Goal: Task Accomplishment & Management: Manage account settings

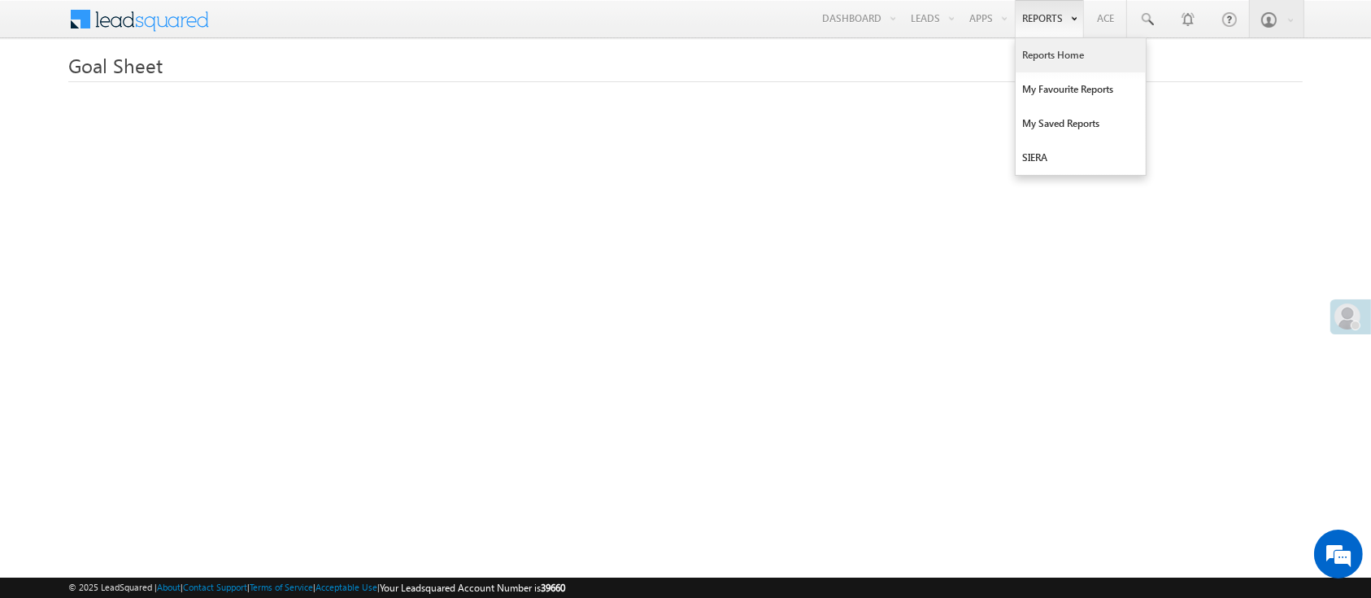
click at [1072, 53] on link "Reports Home" at bounding box center [1081, 55] width 130 height 34
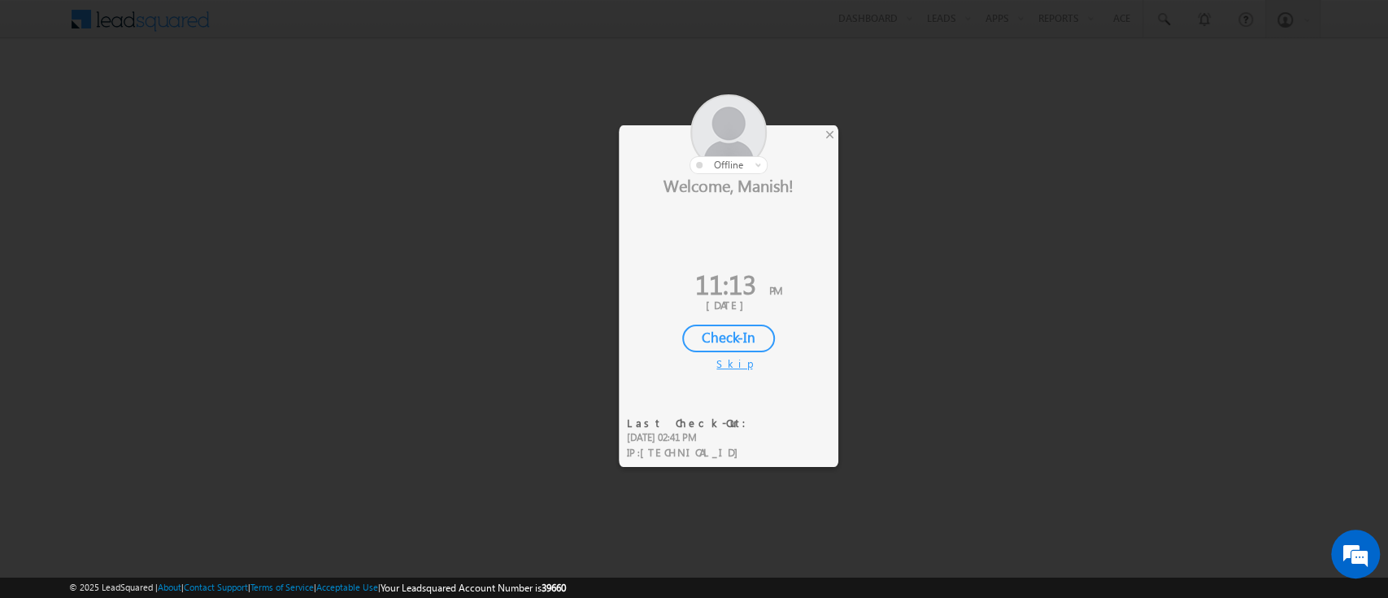
click at [837, 139] on div at bounding box center [729, 134] width 220 height 80
click at [833, 138] on div "×" at bounding box center [829, 134] width 17 height 18
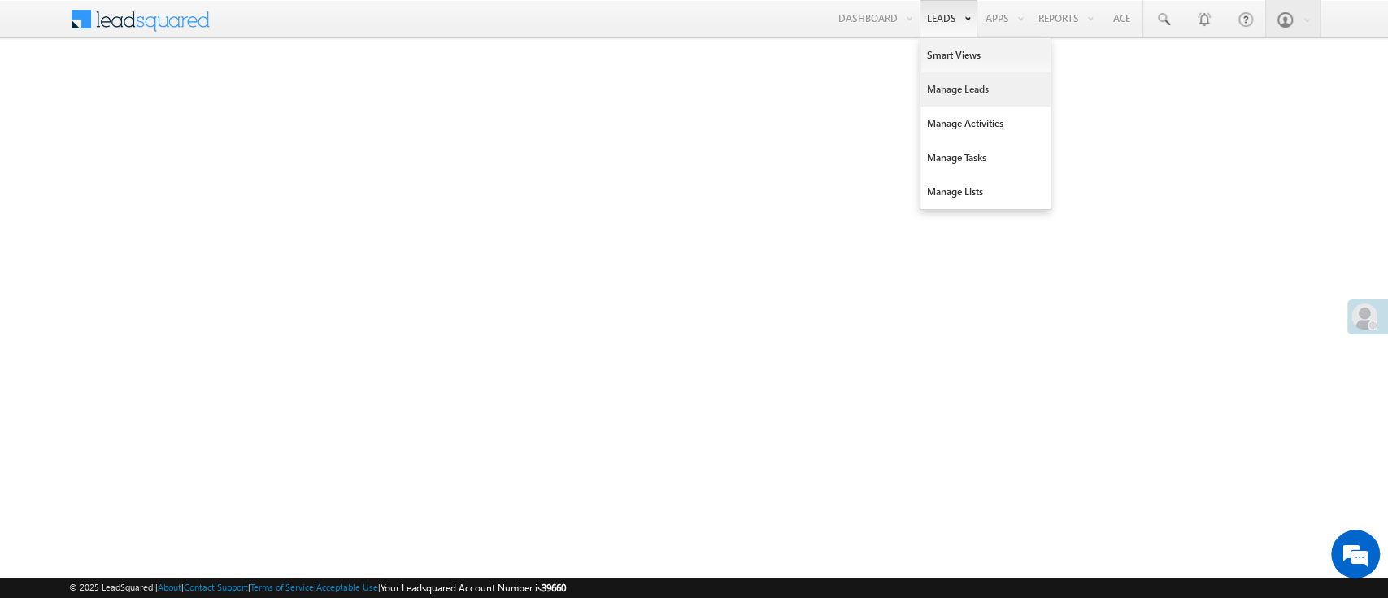
click at [952, 85] on link "Manage Leads" at bounding box center [986, 89] width 130 height 34
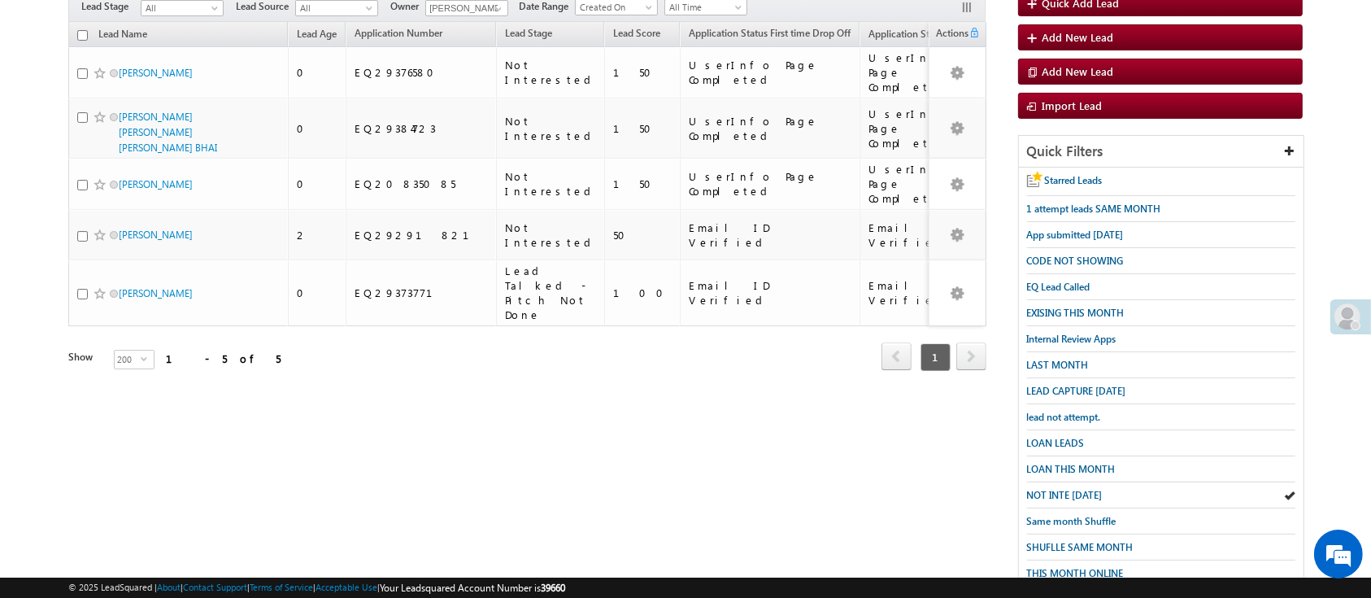
scroll to position [241, 0]
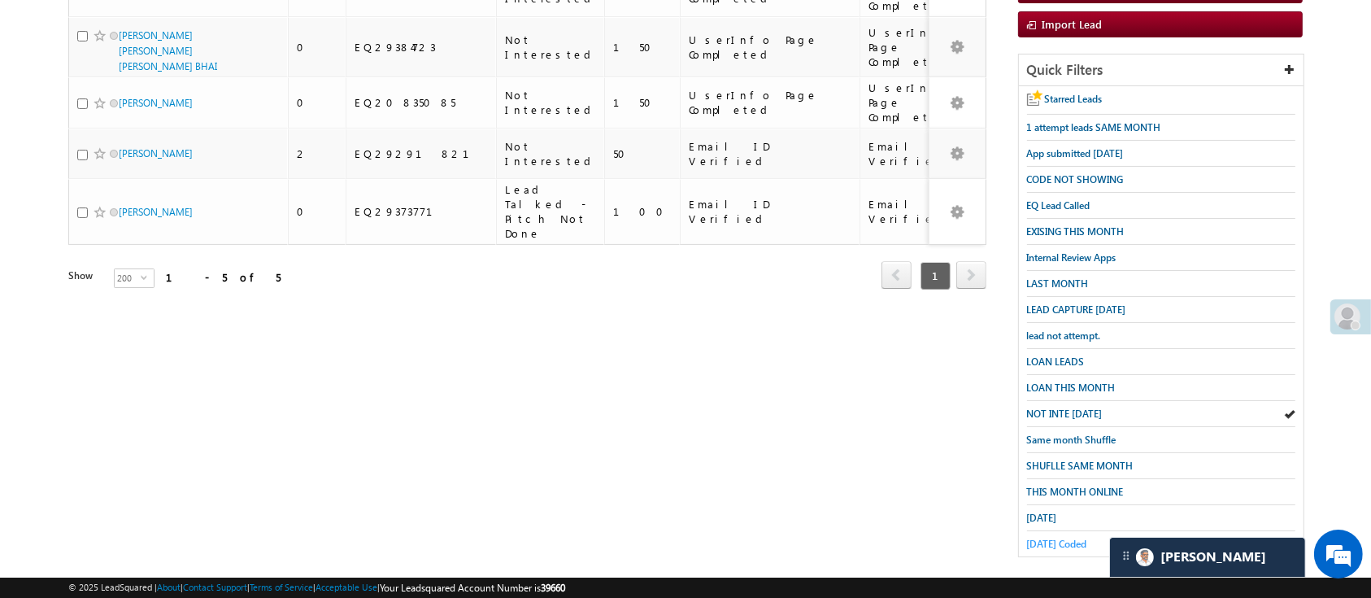
click at [1055, 538] on span "Today Coded" at bounding box center [1057, 544] width 60 height 12
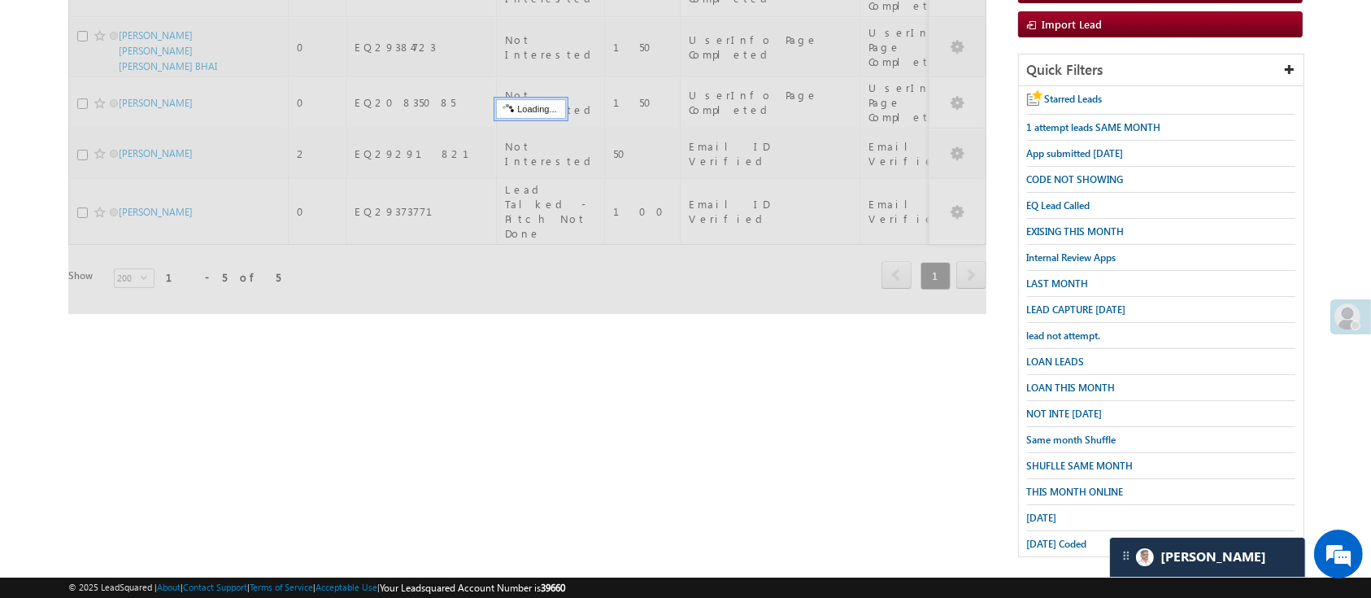
scroll to position [0, 0]
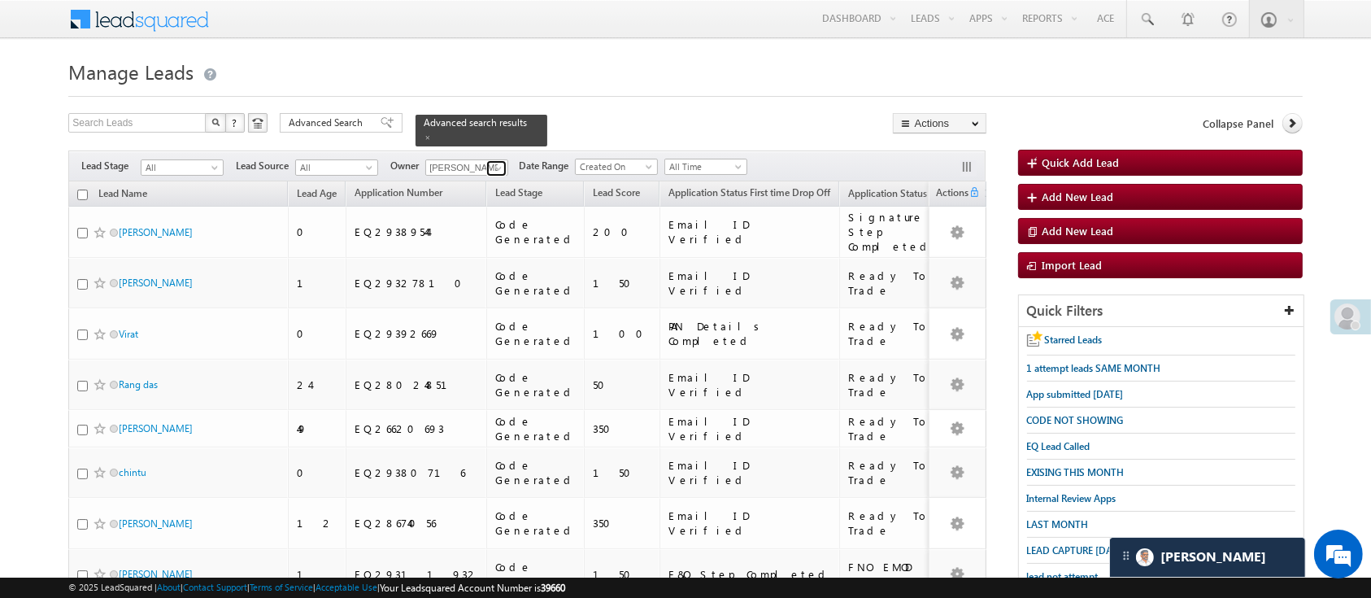
click at [498, 162] on span at bounding box center [498, 168] width 13 height 13
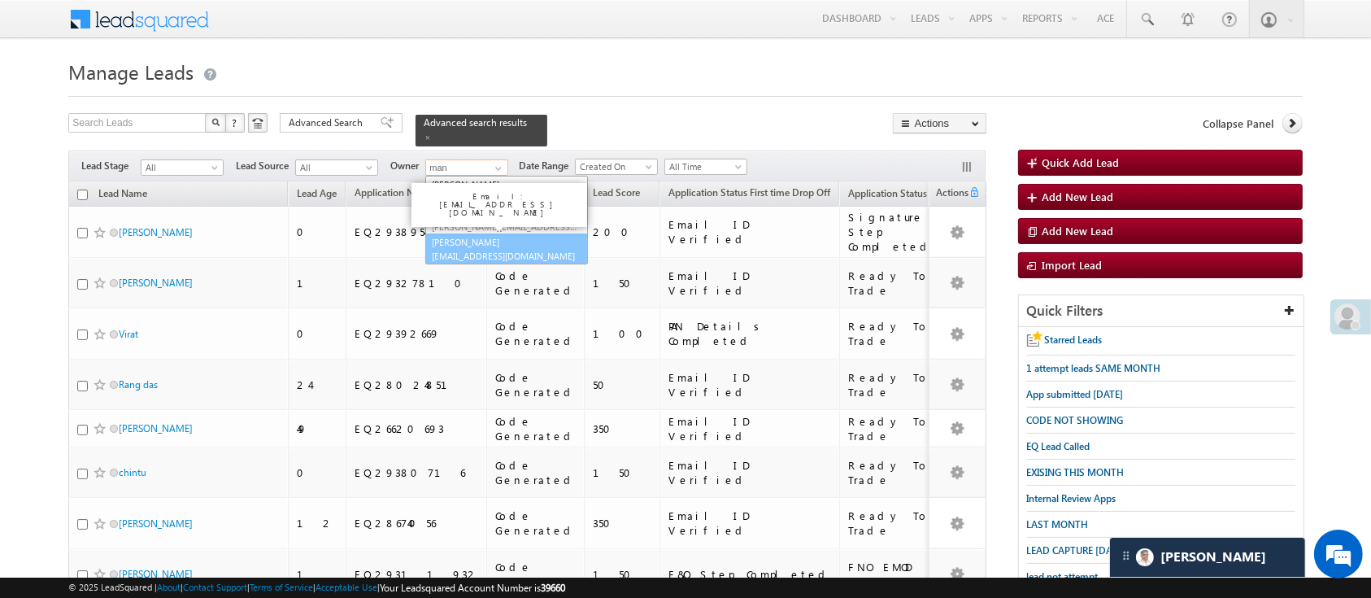
click at [497, 233] on link "Manish Panchal Manish.1Panchal@angelbroking.com" at bounding box center [506, 248] width 163 height 31
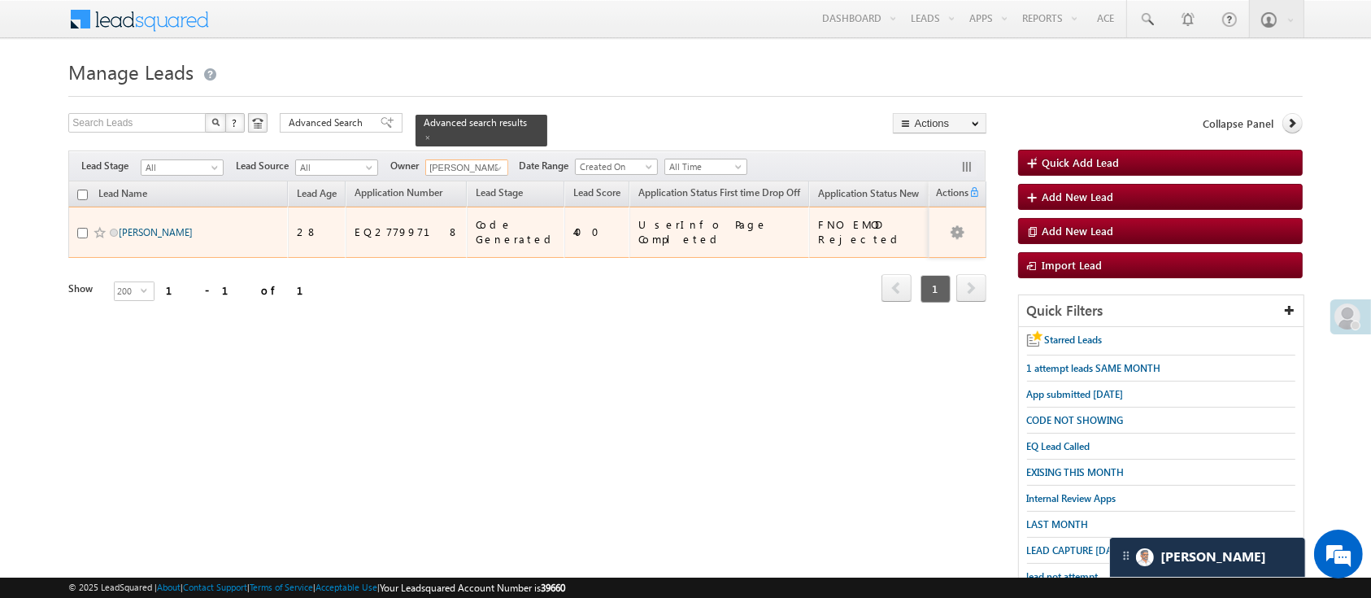
type input "[PERSON_NAME]"
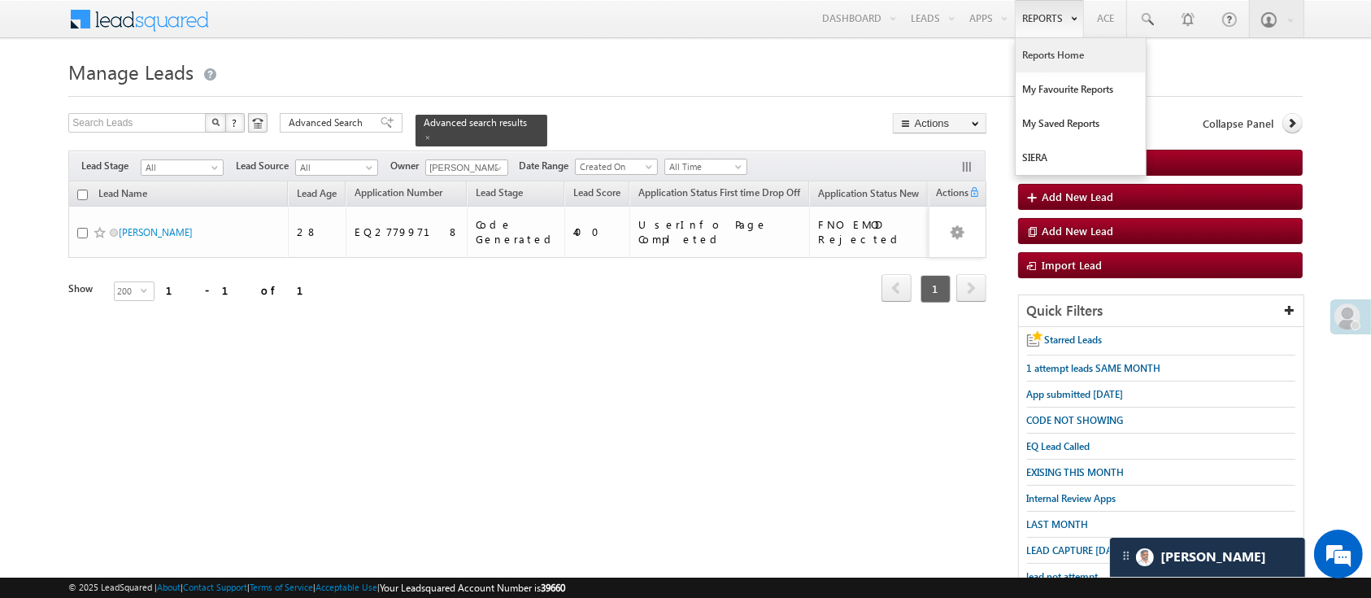
click at [1038, 62] on link "Reports Home" at bounding box center [1081, 55] width 130 height 34
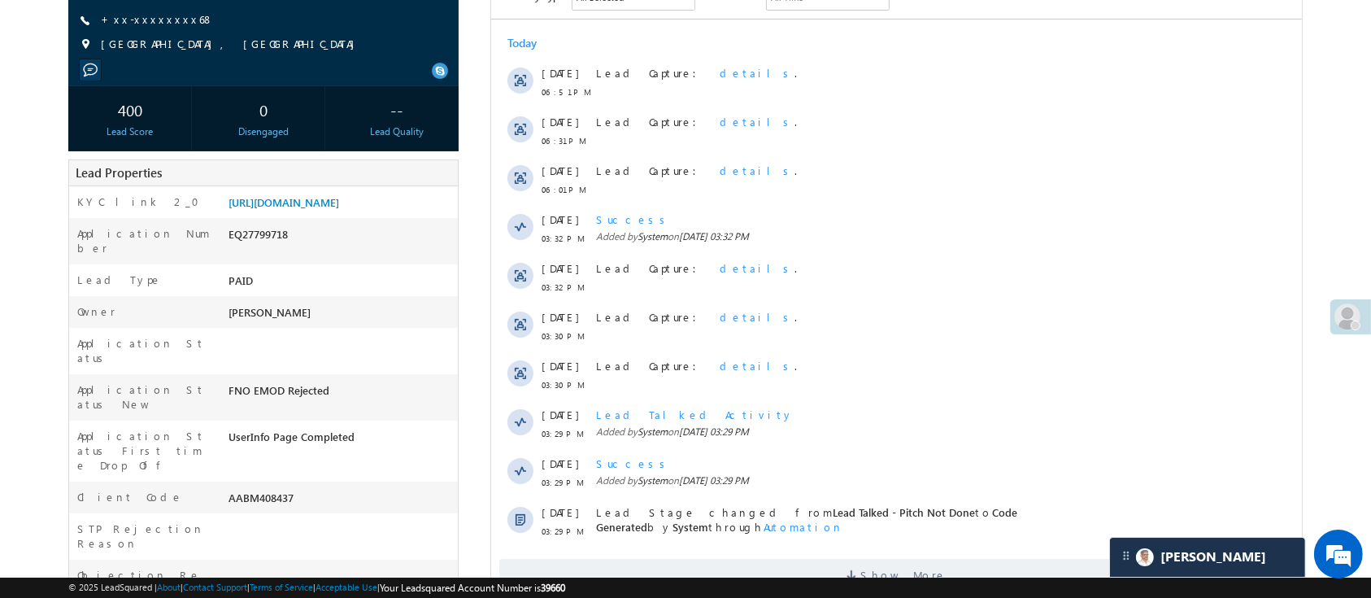
scroll to position [338, 0]
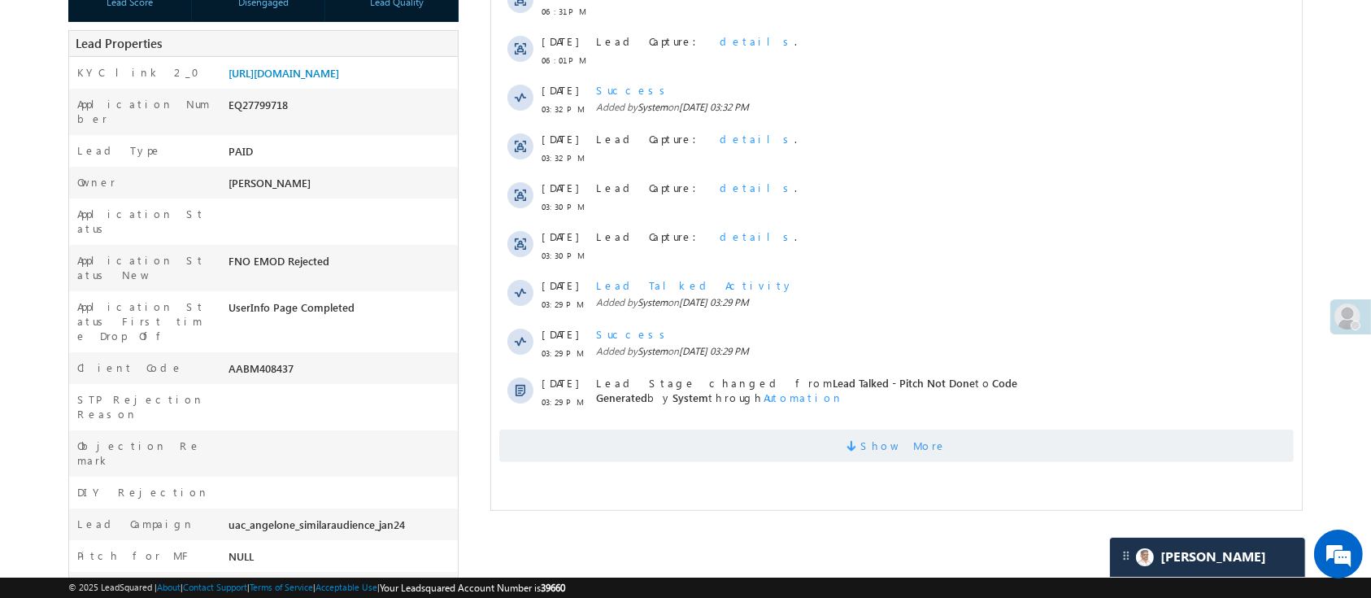
click at [1025, 434] on span "Show More" at bounding box center [895, 445] width 794 height 33
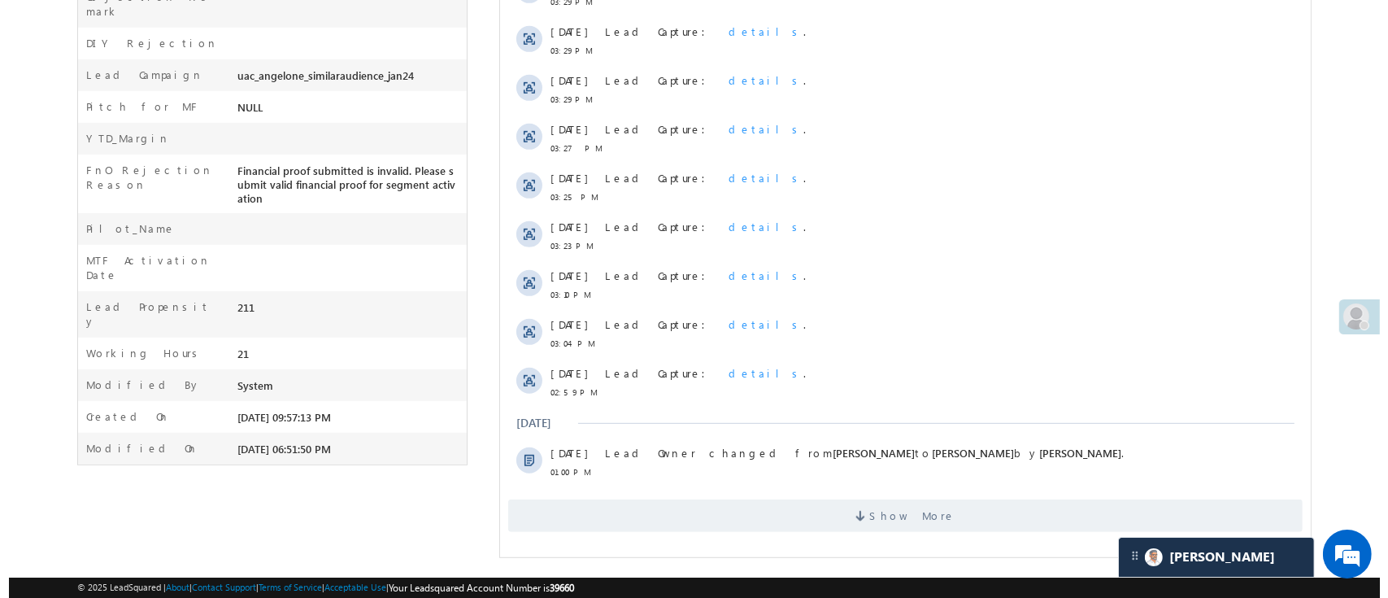
scroll to position [0, 0]
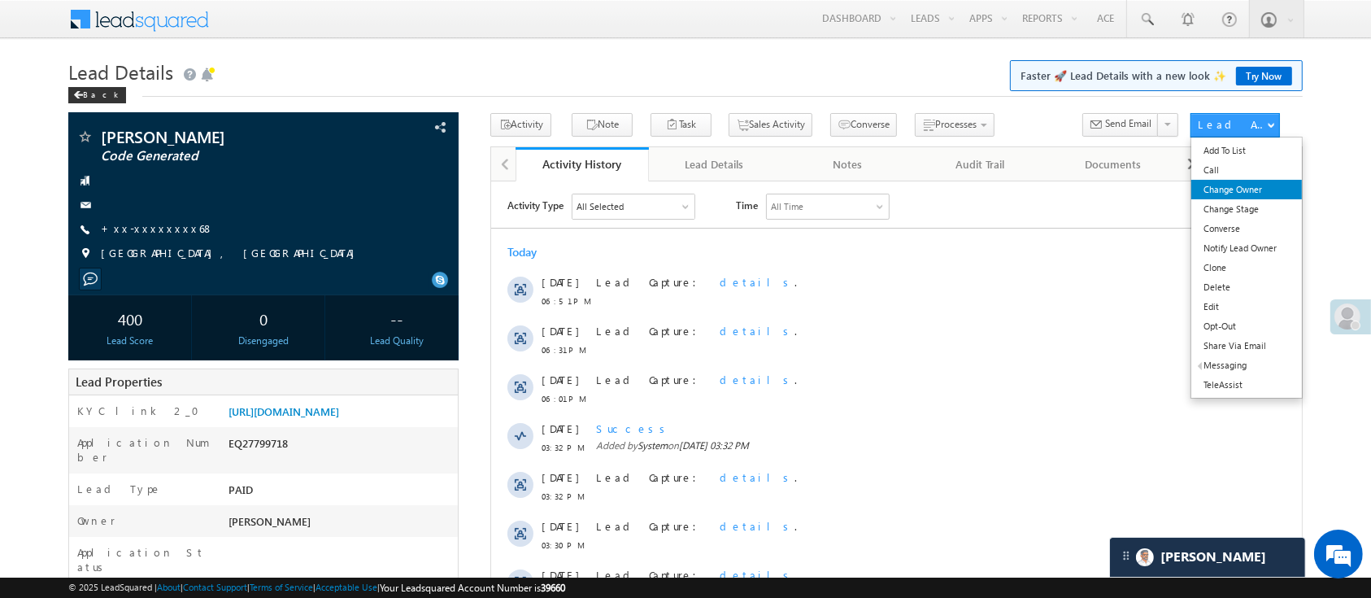
click at [1256, 185] on link "Change Owner" at bounding box center [1246, 190] width 111 height 20
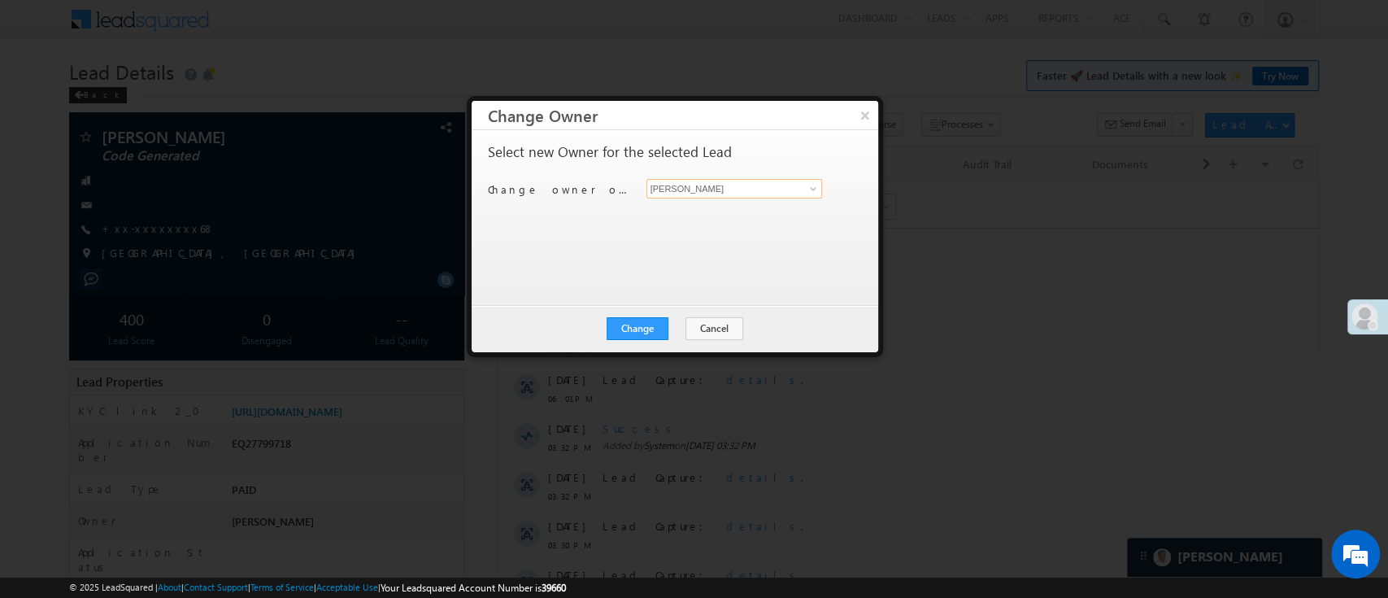
click at [820, 181] on input "[PERSON_NAME]" at bounding box center [734, 189] width 176 height 20
click at [807, 187] on span at bounding box center [813, 188] width 13 height 13
click at [751, 204] on link "[PERSON_NAME] [PERSON_NAME][EMAIL_ADDRESS][PERSON_NAME][DOMAIN_NAME]" at bounding box center [734, 213] width 176 height 31
type input "[PERSON_NAME]"
click at [636, 335] on button "Change" at bounding box center [638, 328] width 62 height 23
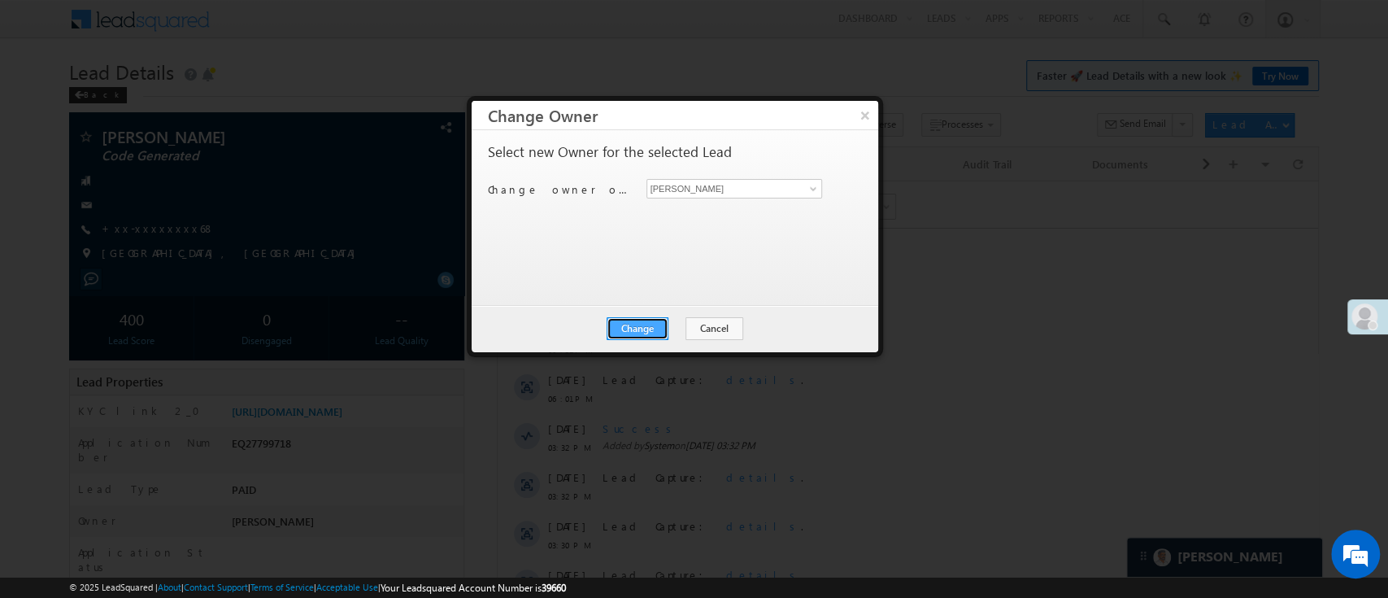
click at [637, 317] on button "Change" at bounding box center [638, 328] width 62 height 23
